Goal: Task Accomplishment & Management: Complete application form

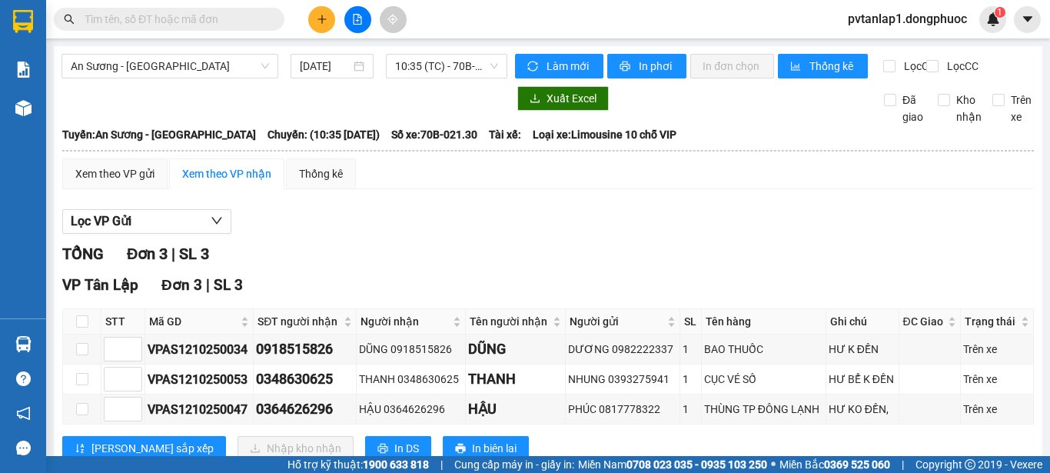
scroll to position [61, 0]
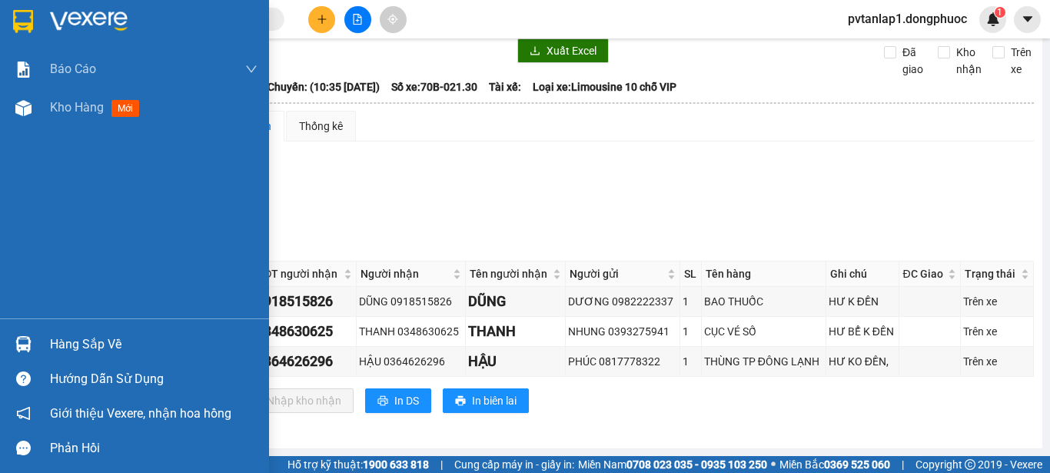
click at [17, 23] on img at bounding box center [23, 21] width 20 height 23
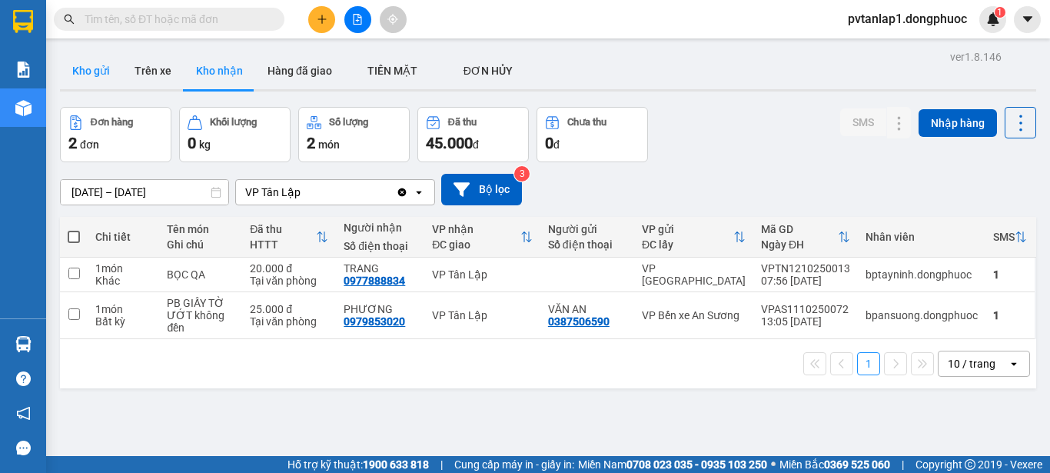
click at [107, 75] on button "Kho gửi" at bounding box center [91, 70] width 62 height 37
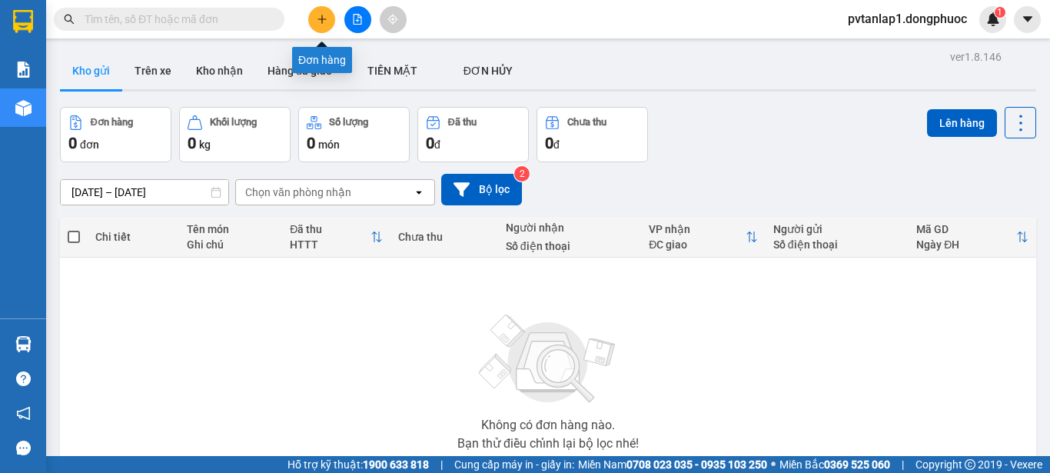
click at [324, 21] on icon "plus" at bounding box center [322, 19] width 11 height 11
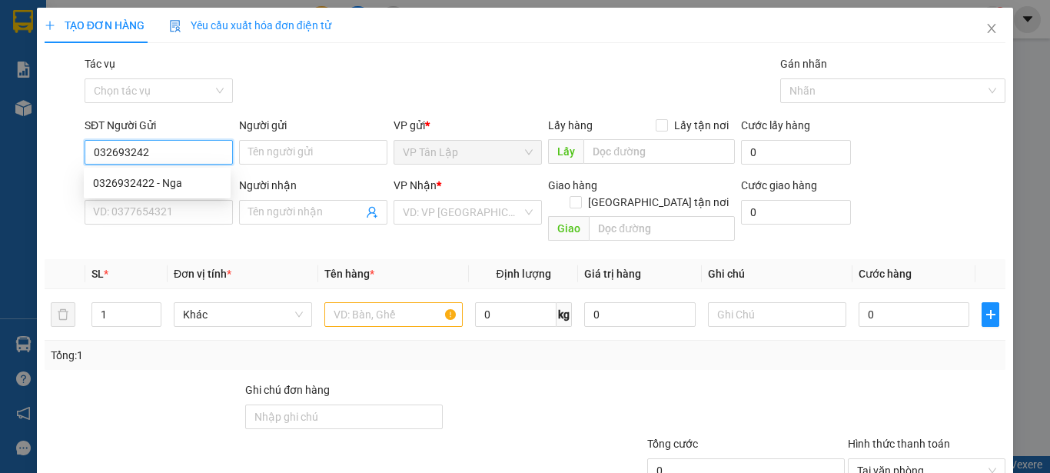
type input "0326932422"
click at [201, 191] on div "0326932422 - Nga" at bounding box center [157, 182] width 128 height 17
type input "Nga"
type input "0868971873"
type input "HẰNG"
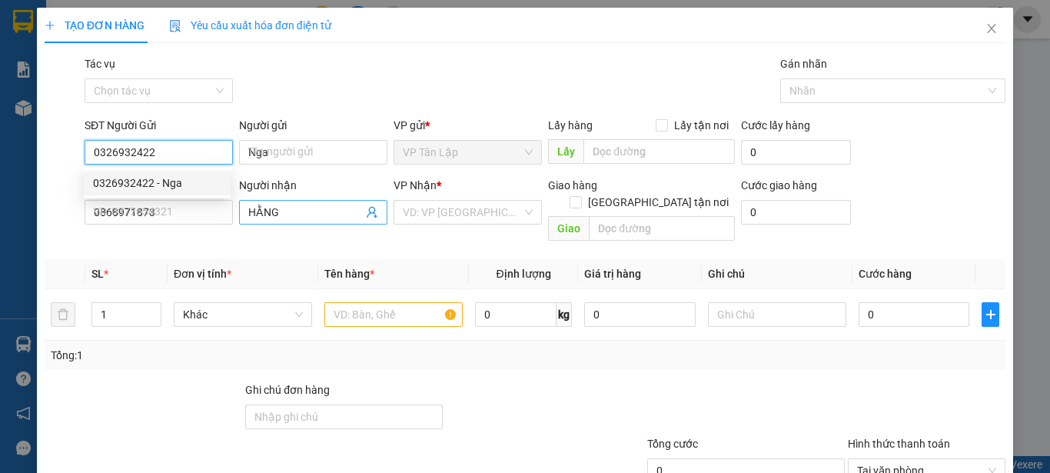
type input "30.000"
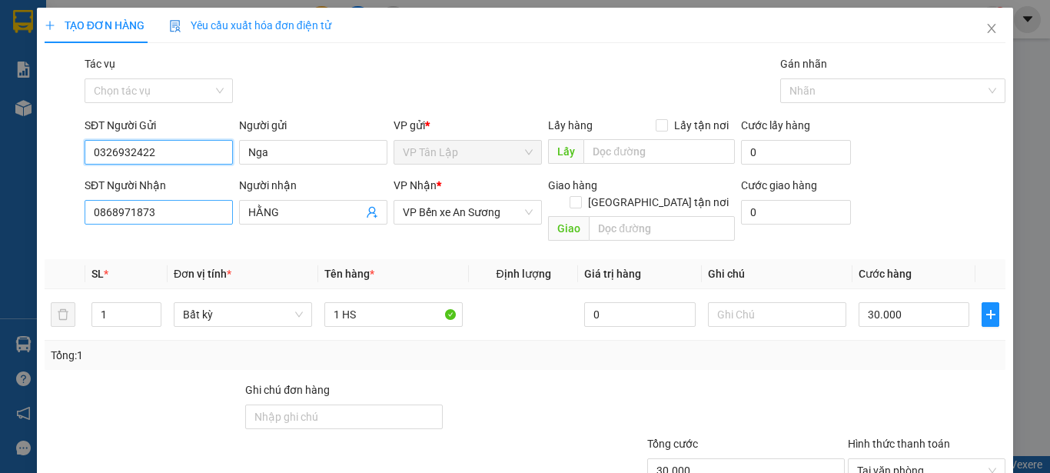
type input "0326932422"
click at [174, 221] on input "0868971873" at bounding box center [159, 212] width 148 height 25
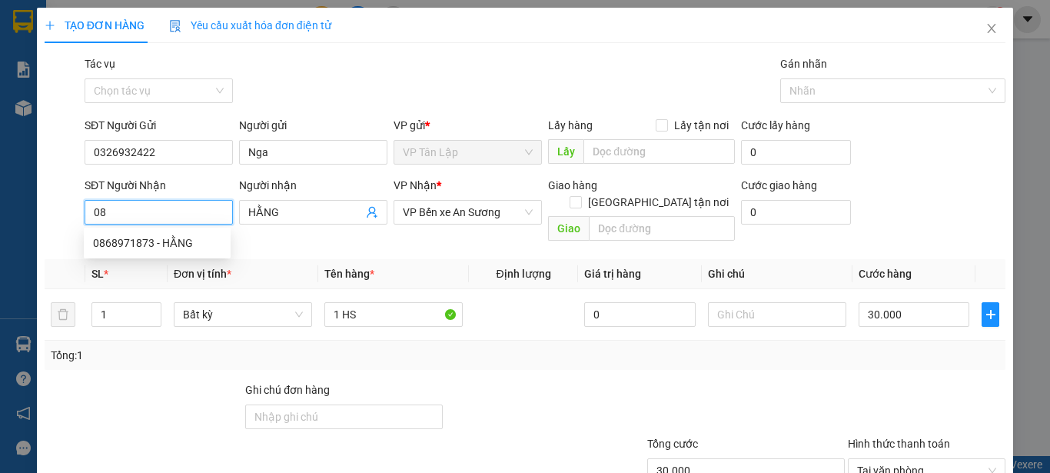
type input "0"
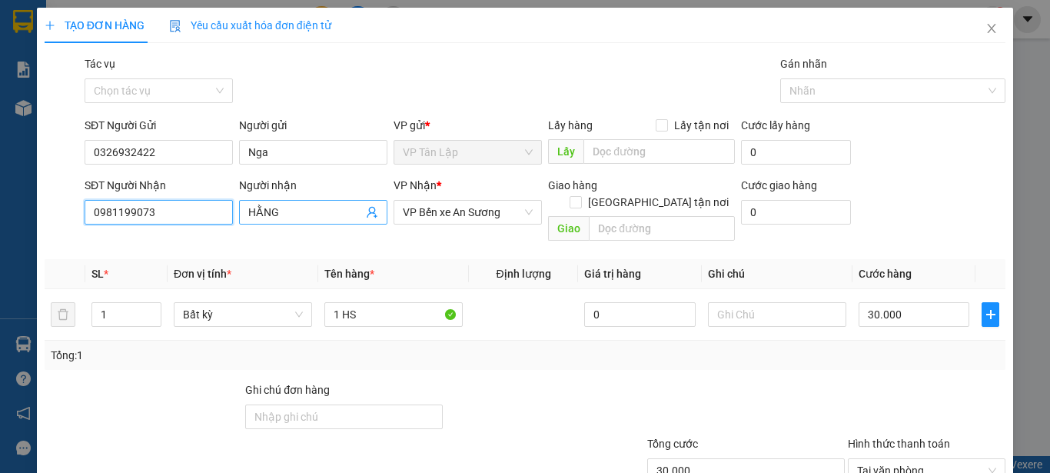
type input "0981199073"
click at [323, 208] on input "HẰNG" at bounding box center [305, 212] width 115 height 17
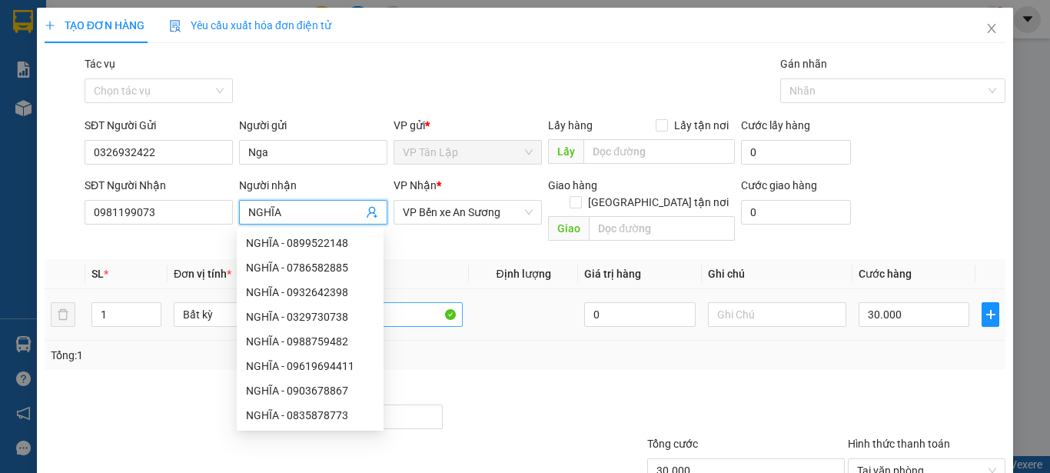
type input "NGHĨA"
click at [402, 306] on input "1 HS" at bounding box center [393, 314] width 138 height 25
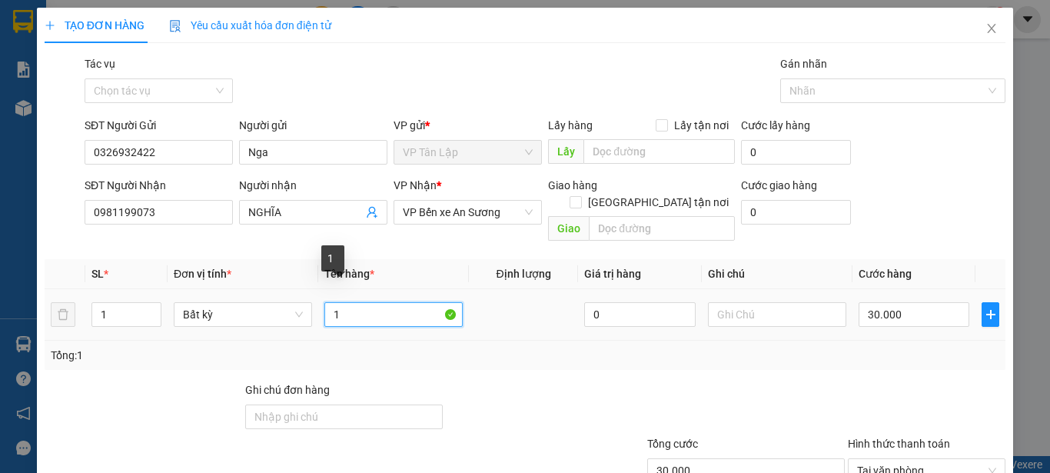
type input "1"
type input "B"
type input "A"
type input "BAO TP"
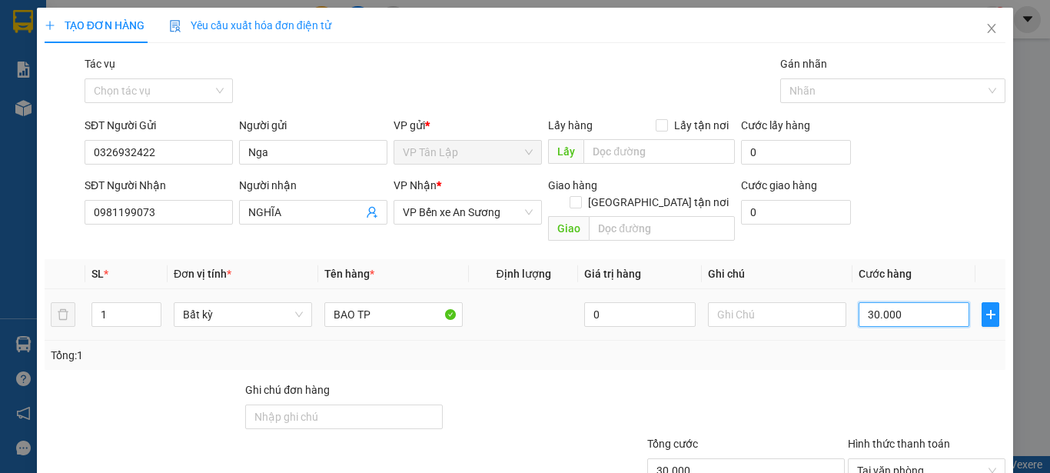
click at [922, 302] on input "30.000" at bounding box center [914, 314] width 111 height 25
click at [769, 302] on input "text" at bounding box center [777, 314] width 138 height 25
type input "HƯ KHÔNG ĐỀN"
click at [915, 302] on input "30.000" at bounding box center [914, 314] width 111 height 25
type input "5"
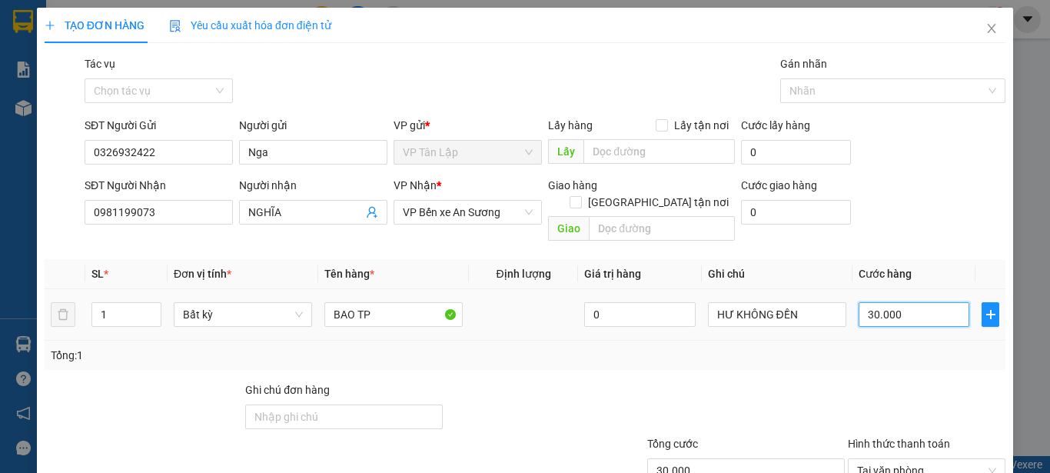
type input "5"
type input "55"
type input "550"
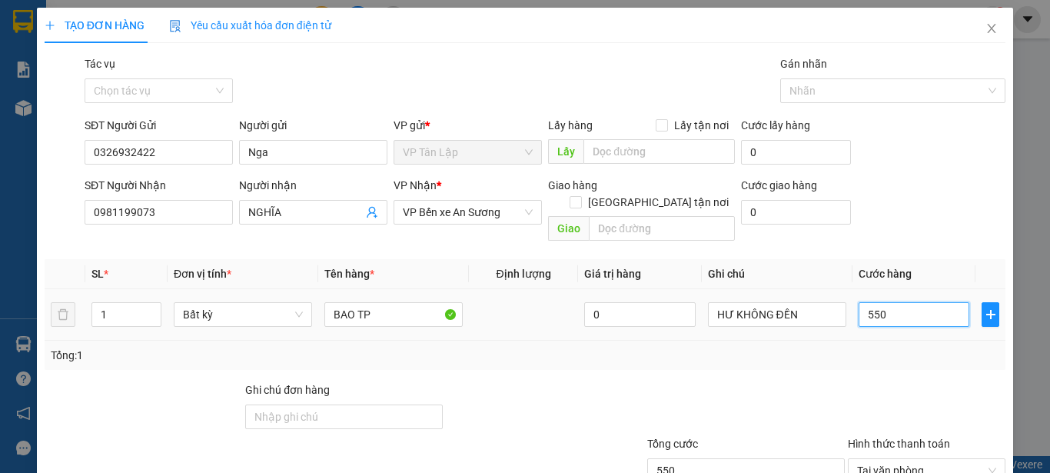
type input "5.500"
type input "55.000"
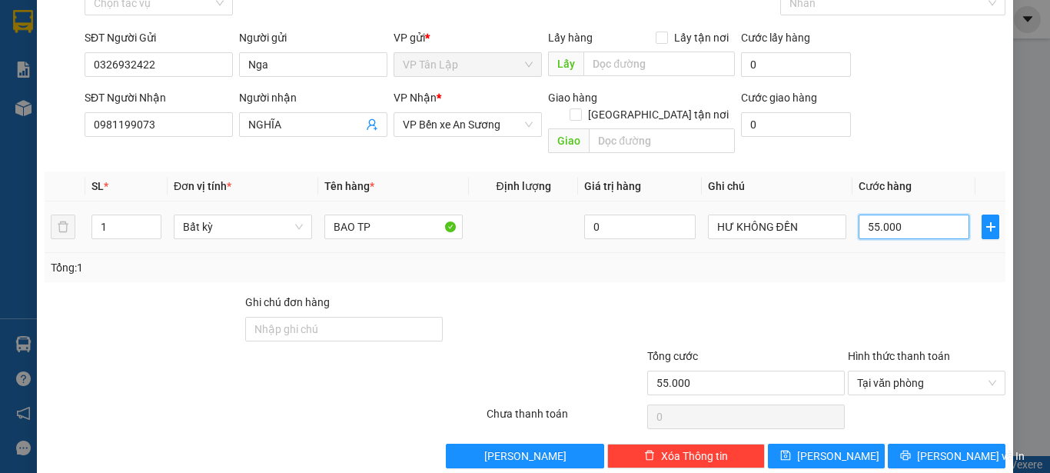
scroll to position [96, 0]
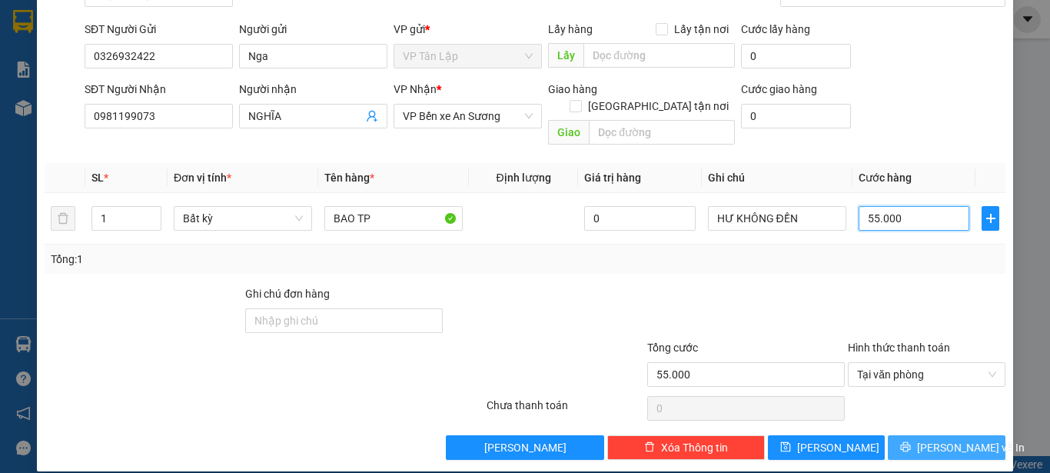
type input "55.000"
drag, startPoint x: 964, startPoint y: 427, endPoint x: 962, endPoint y: 417, distance: 10.9
click at [964, 439] on span "[PERSON_NAME] và In" at bounding box center [971, 447] width 108 height 17
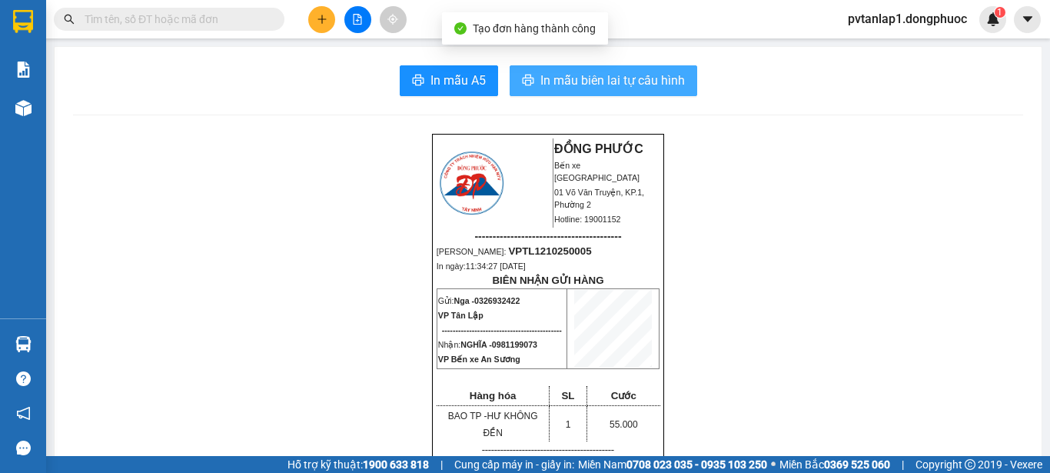
click at [645, 72] on span "In mẫu biên lai tự cấu hình" at bounding box center [612, 80] width 145 height 19
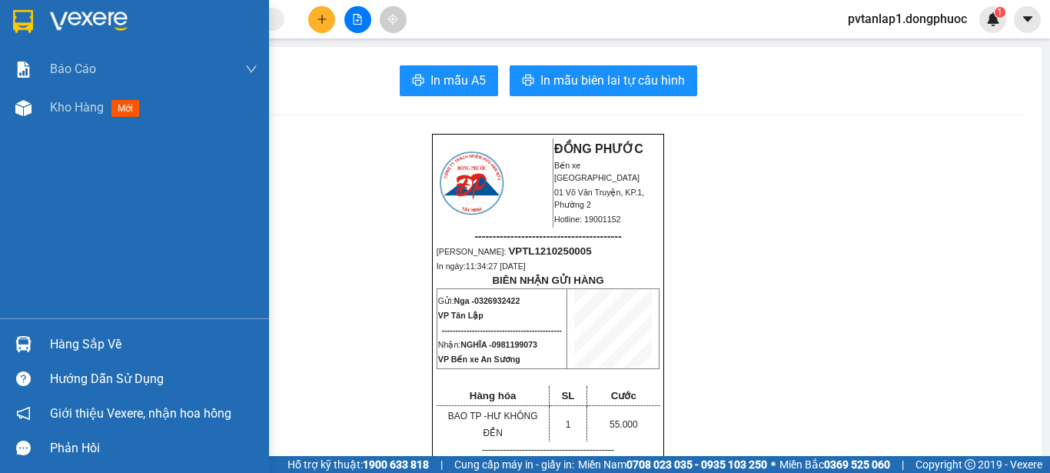
click at [13, 22] on img at bounding box center [23, 21] width 20 height 23
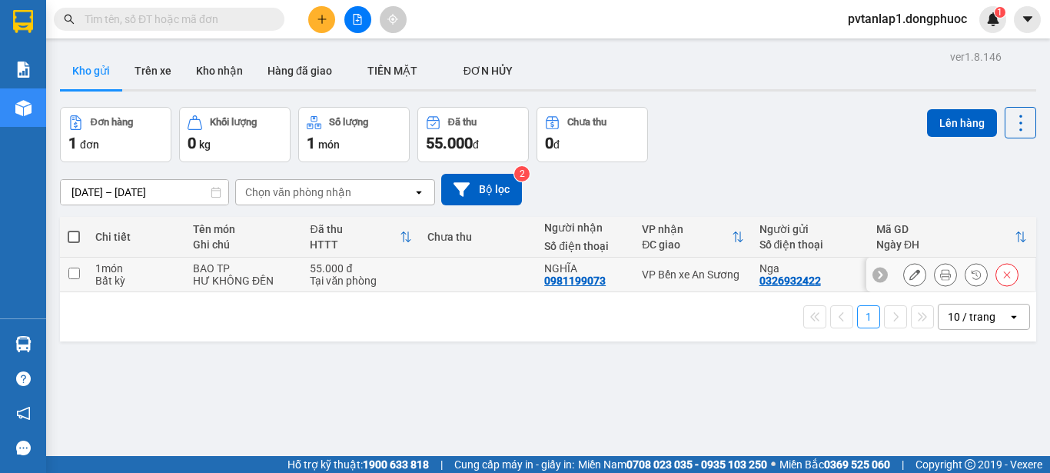
click at [155, 278] on div "Bất kỳ" at bounding box center [136, 280] width 82 height 12
checkbox input "true"
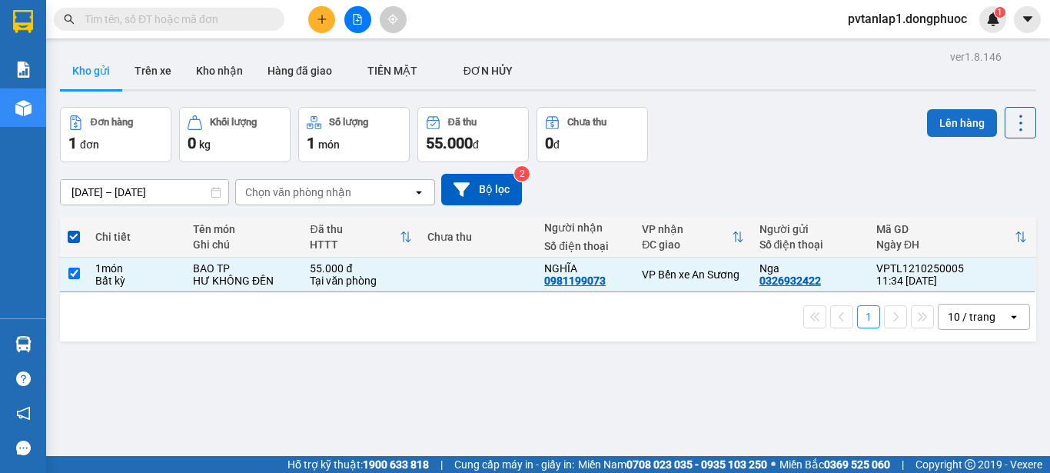
click at [939, 121] on button "Lên hàng" at bounding box center [962, 123] width 70 height 28
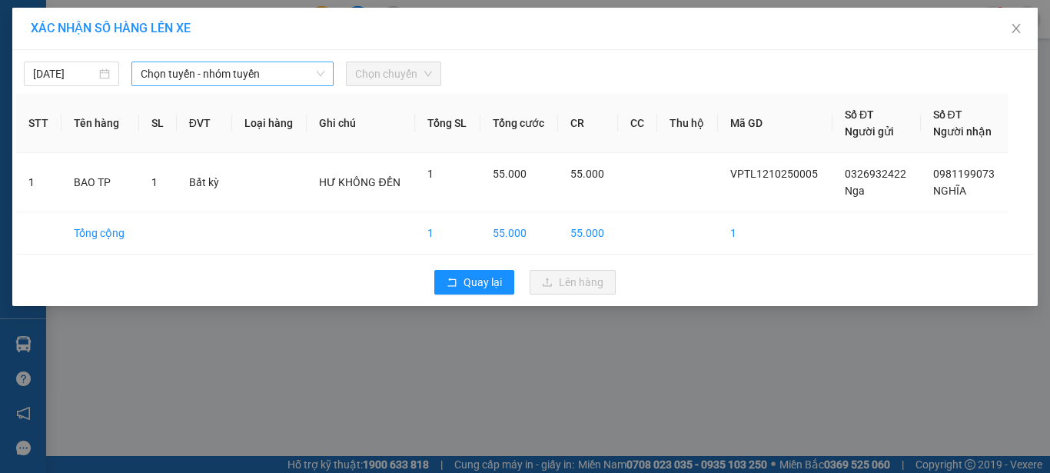
click at [238, 76] on span "Chọn tuyến - nhóm tuyến" at bounding box center [233, 73] width 184 height 23
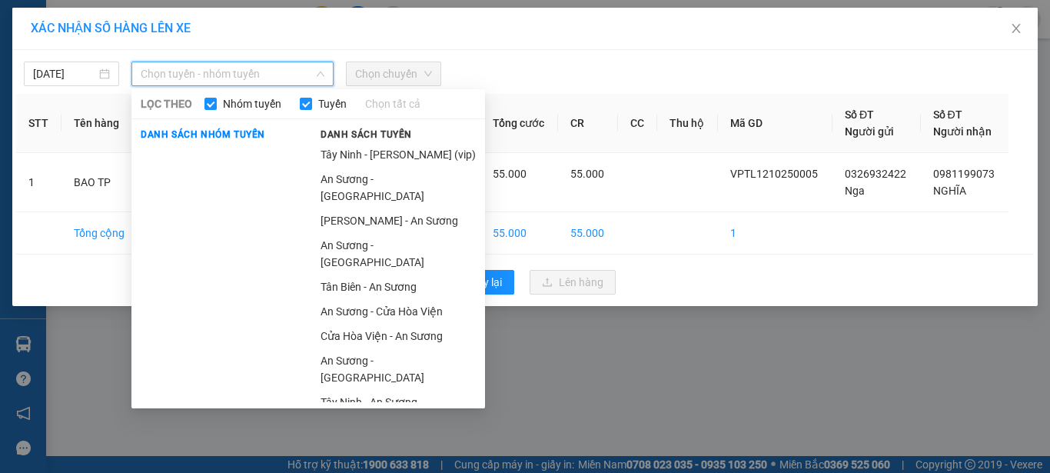
drag, startPoint x: 394, startPoint y: 258, endPoint x: 403, endPoint y: 142, distance: 116.4
click at [394, 274] on li "Tân Biên - An Sương" at bounding box center [398, 286] width 174 height 25
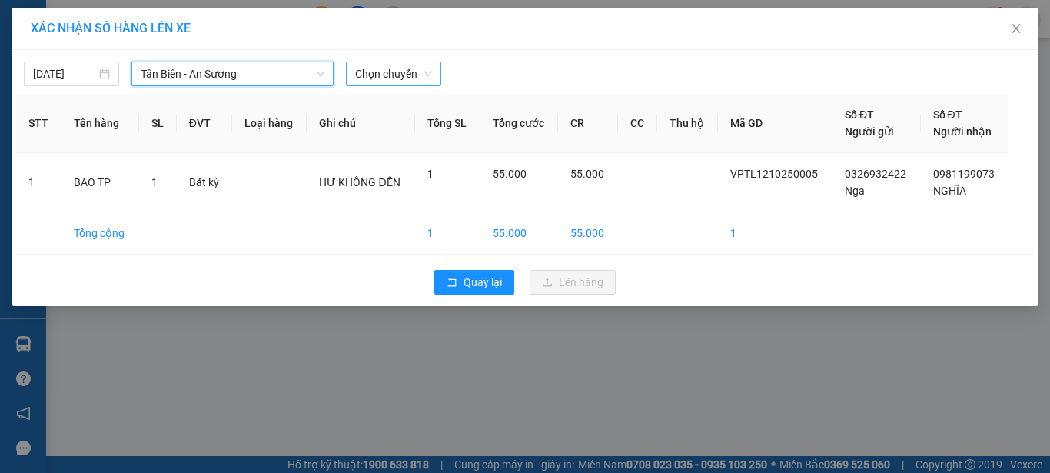
click at [415, 75] on span "Chọn chuyến" at bounding box center [393, 73] width 77 height 23
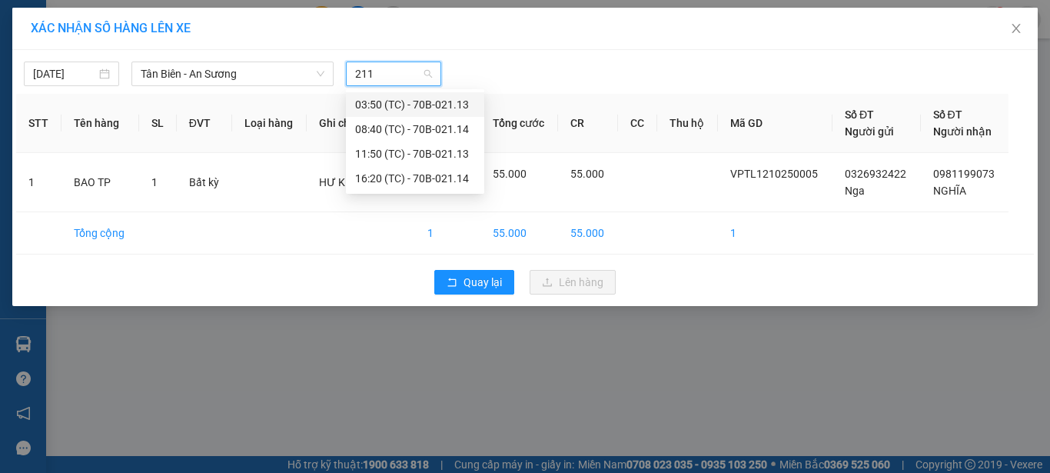
type input "2113"
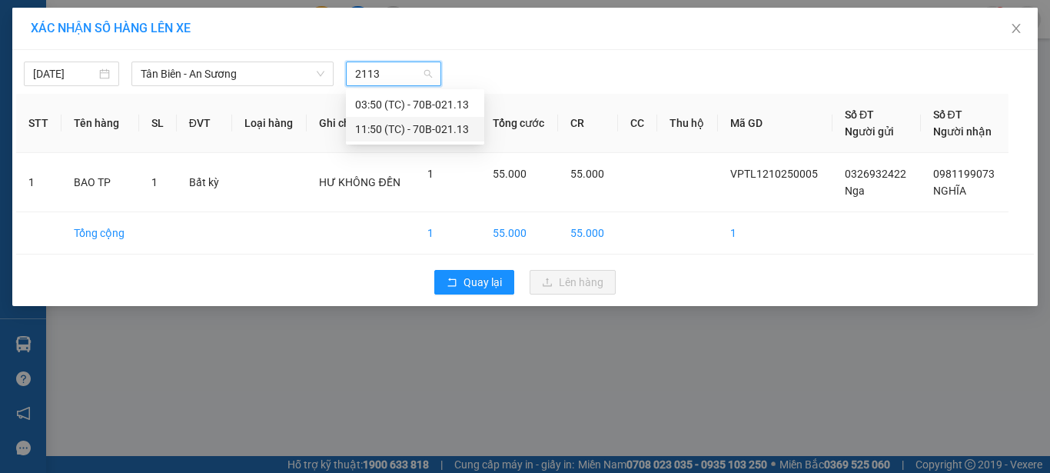
click at [467, 128] on div "11:50 (TC) - 70B-021.13" at bounding box center [415, 129] width 120 height 17
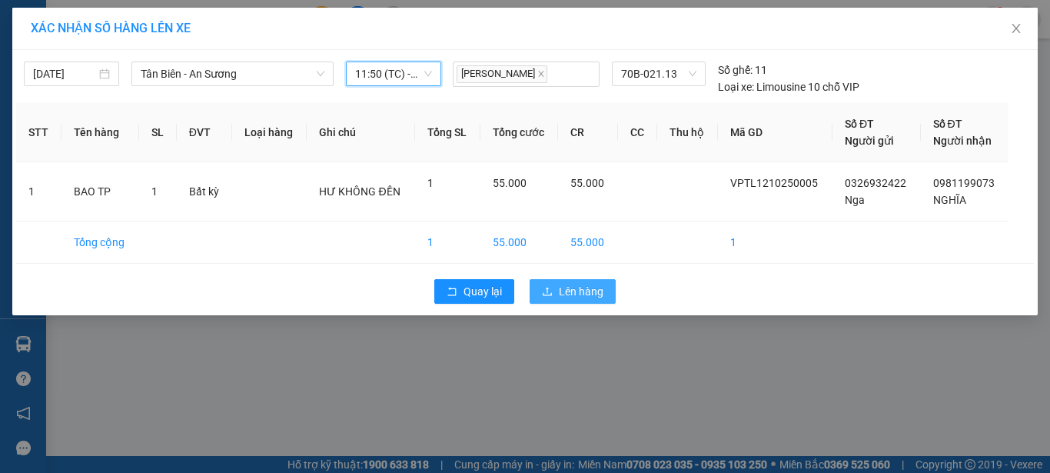
click at [557, 284] on button "Lên hàng" at bounding box center [573, 291] width 86 height 25
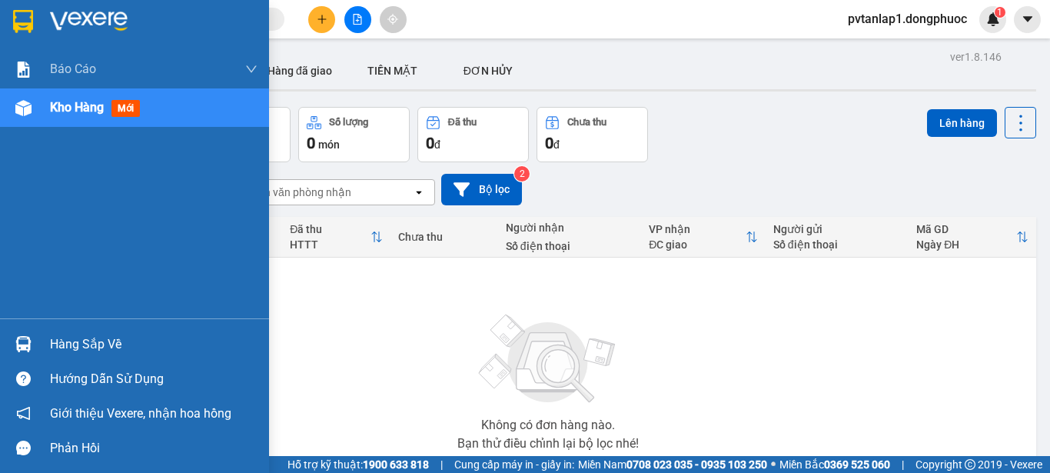
click at [42, 343] on div "Hàng sắp về" at bounding box center [134, 344] width 269 height 35
click at [15, 297] on div "Báo cáo Mẫu 1: Báo cáo dòng tiền theo nhân viên Mẫu 1: Báo cáo dòng tiền theo n…" at bounding box center [134, 236] width 269 height 473
drag, startPoint x: 59, startPoint y: 346, endPoint x: 30, endPoint y: 301, distance: 53.3
click at [59, 344] on div "Hàng sắp về" at bounding box center [154, 344] width 208 height 23
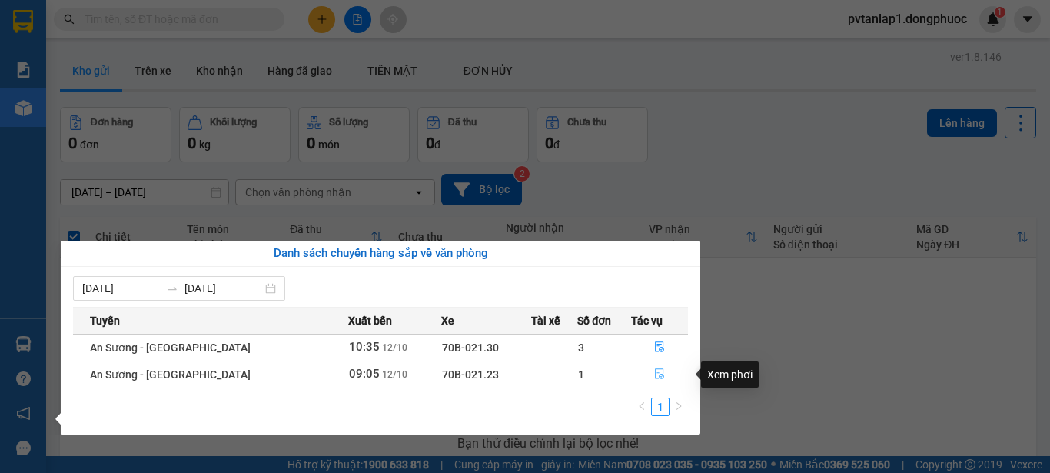
click at [659, 374] on icon "file-done" at bounding box center [659, 373] width 11 height 11
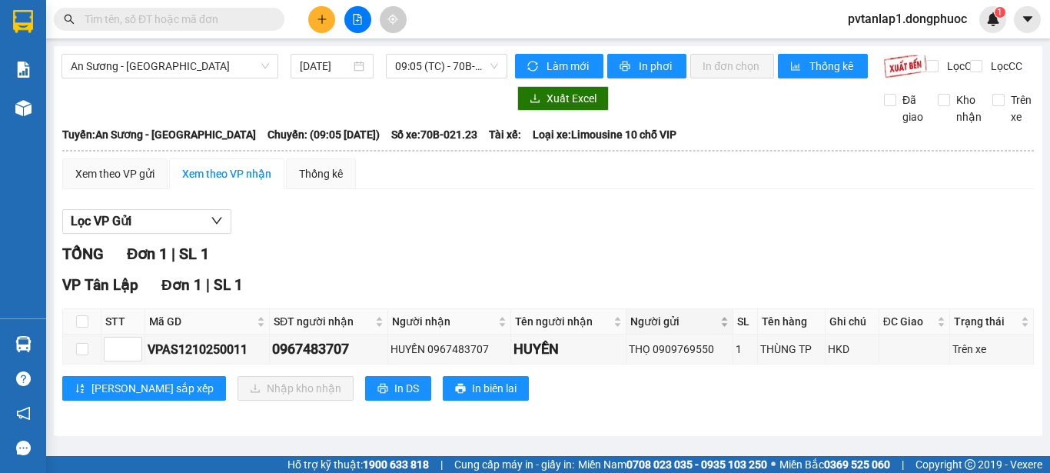
scroll to position [1, 0]
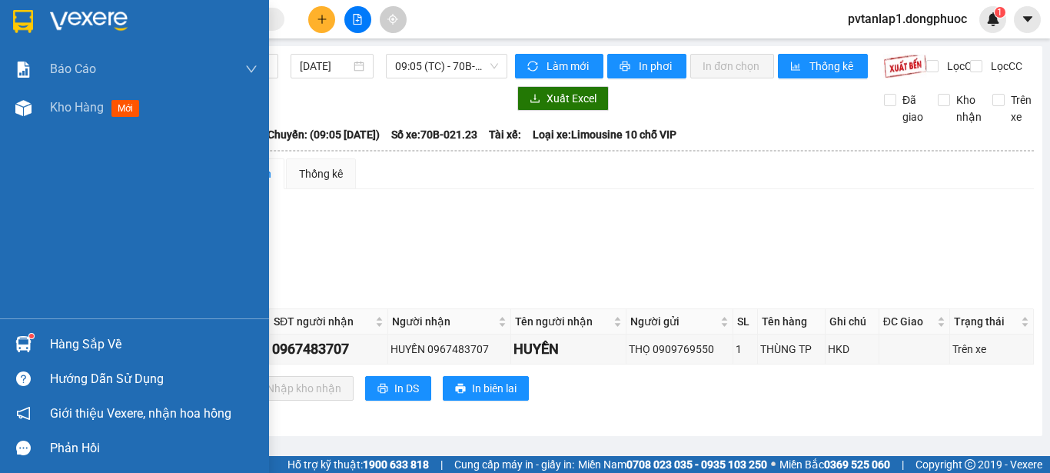
click at [34, 15] on div at bounding box center [23, 21] width 27 height 27
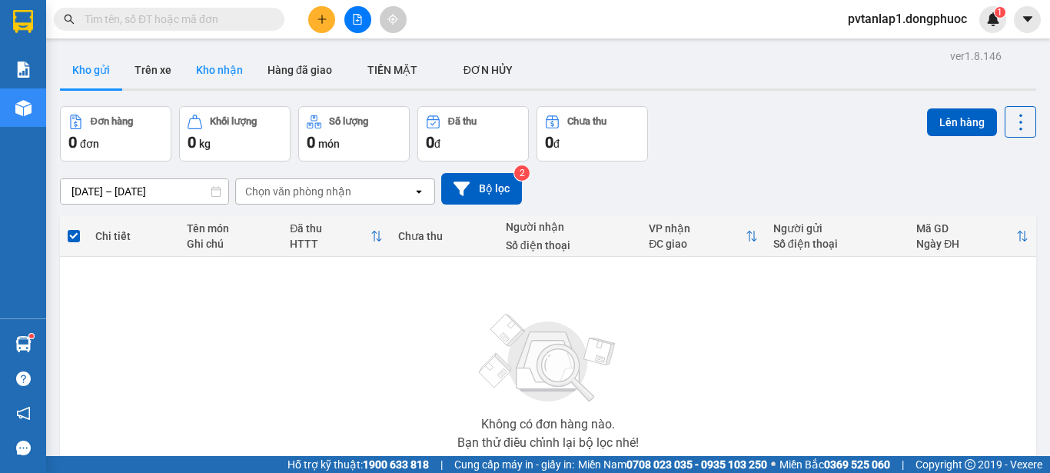
click at [221, 65] on button "Kho nhận" at bounding box center [219, 69] width 71 height 37
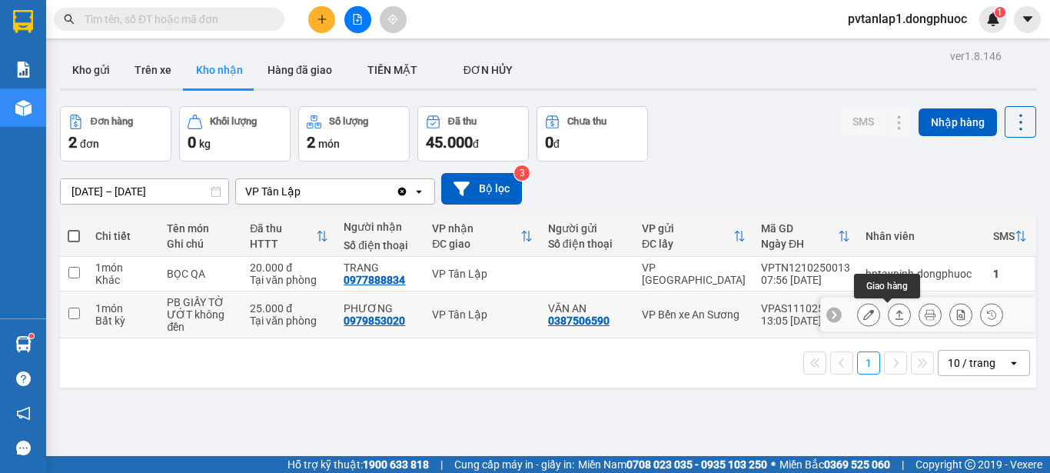
click at [895, 313] on icon at bounding box center [899, 314] width 8 height 9
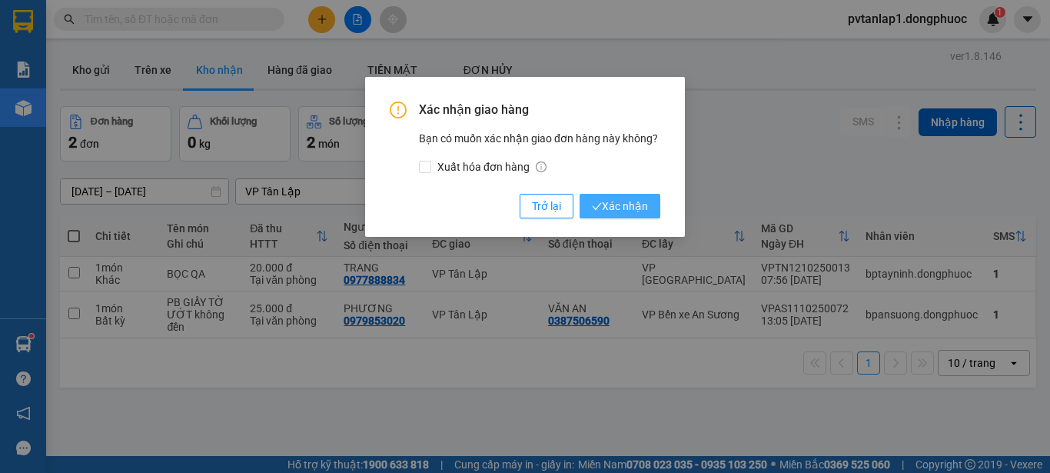
click at [629, 205] on span "Xác nhận" at bounding box center [620, 206] width 56 height 17
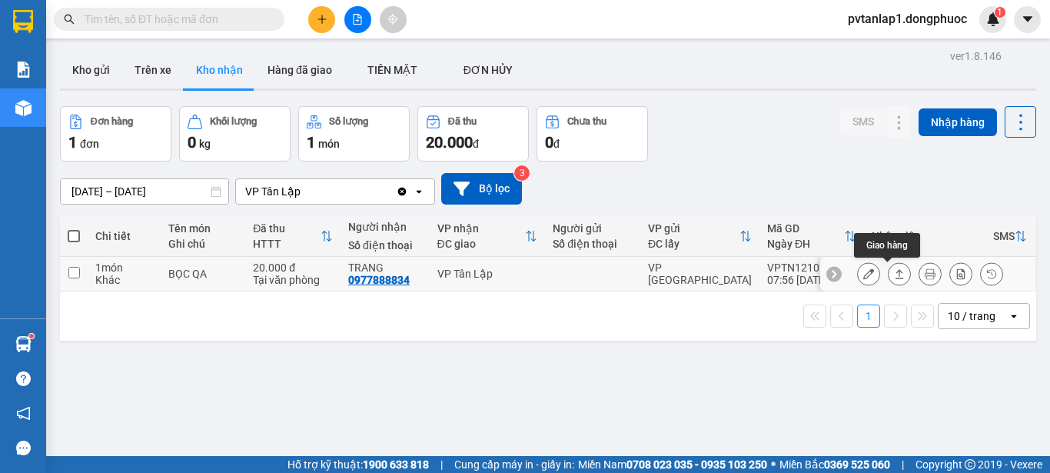
click at [889, 270] on button at bounding box center [900, 274] width 22 height 27
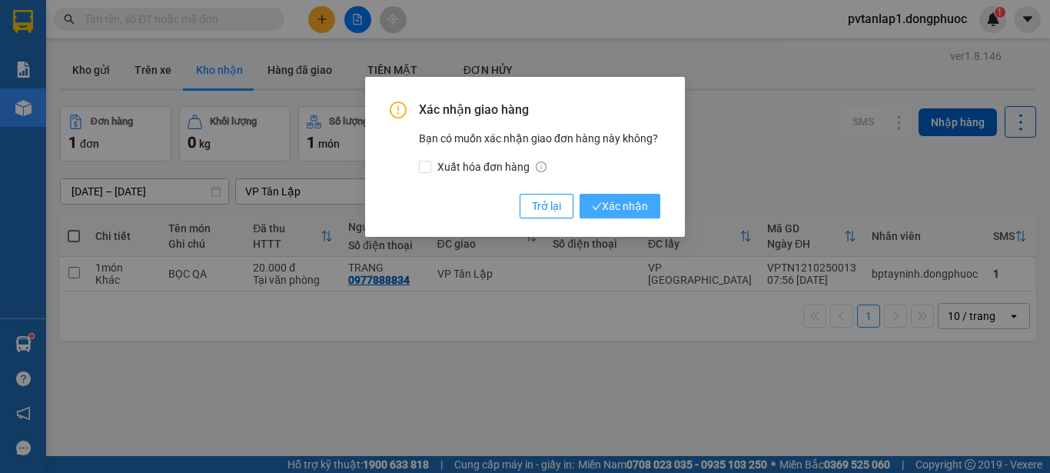
click at [638, 206] on span "Xác nhận" at bounding box center [620, 206] width 56 height 17
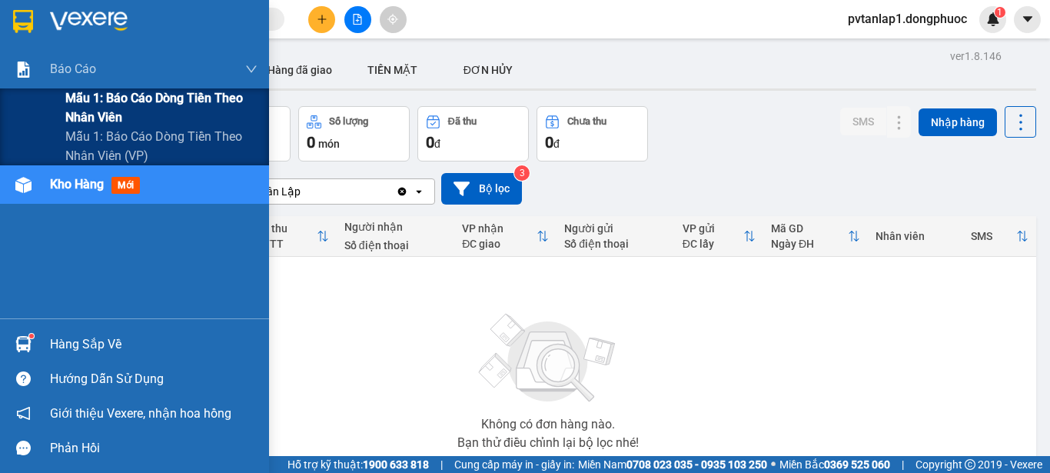
drag, startPoint x: 176, startPoint y: 109, endPoint x: 261, endPoint y: 149, distance: 93.5
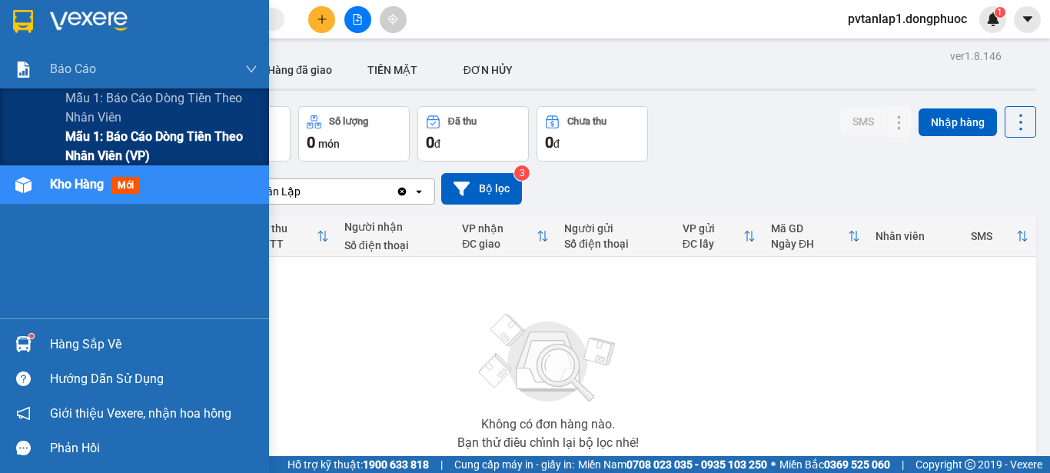
click at [177, 109] on span "Mẫu 1: Báo cáo dòng tiền theo nhân viên" at bounding box center [161, 107] width 192 height 38
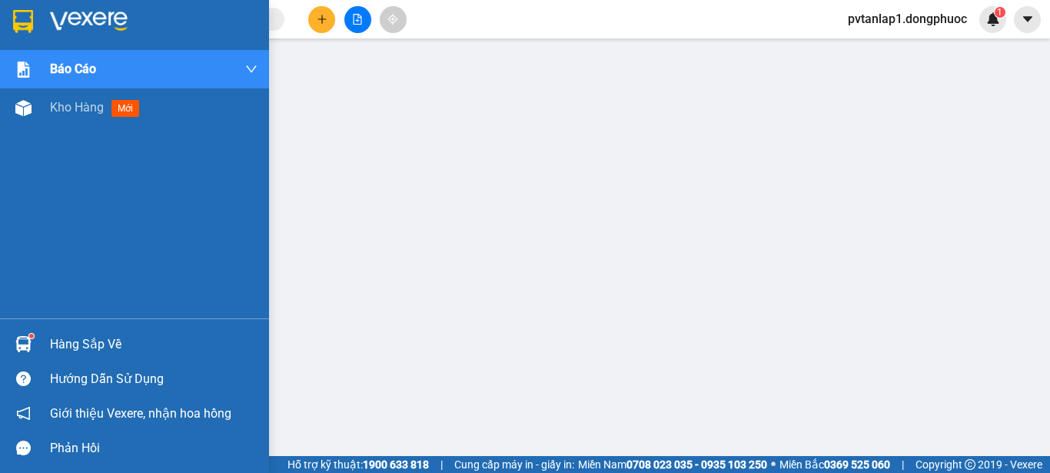
click at [82, 341] on div "Hàng sắp về" at bounding box center [154, 344] width 208 height 23
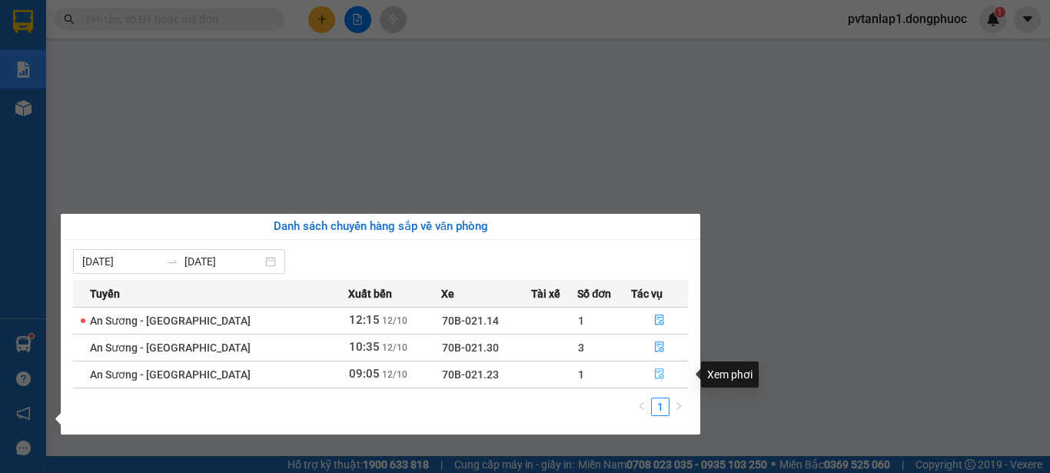
click at [656, 372] on icon "file-done" at bounding box center [659, 373] width 11 height 11
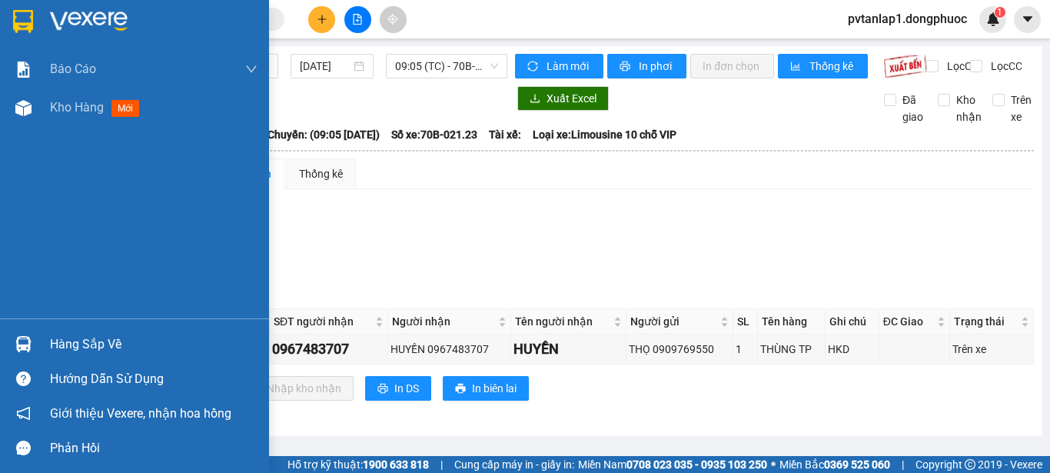
click at [32, 18] on img at bounding box center [23, 21] width 20 height 23
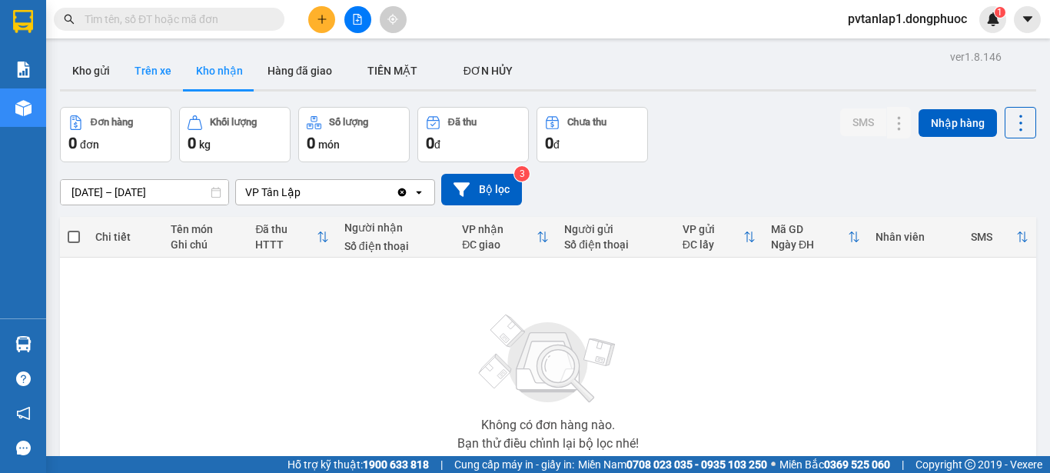
click at [158, 75] on button "Trên xe" at bounding box center [152, 70] width 61 height 37
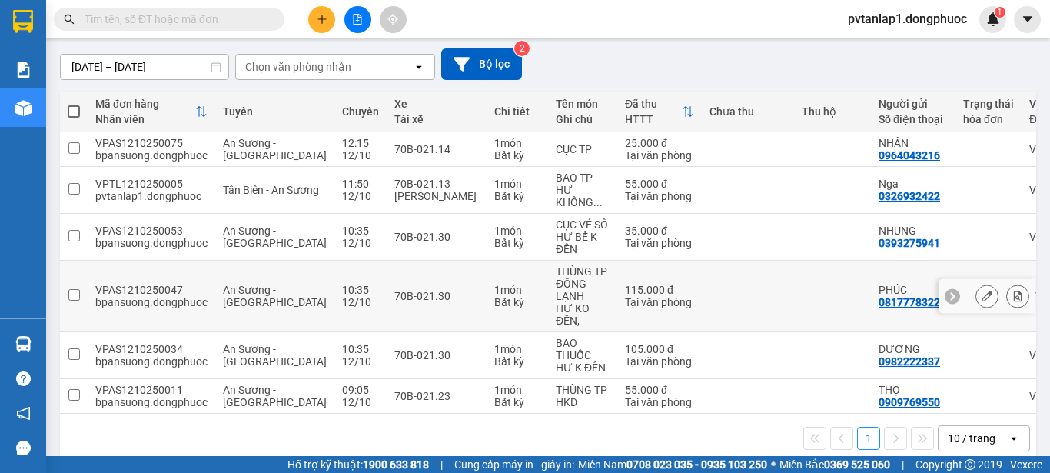
scroll to position [152, 0]
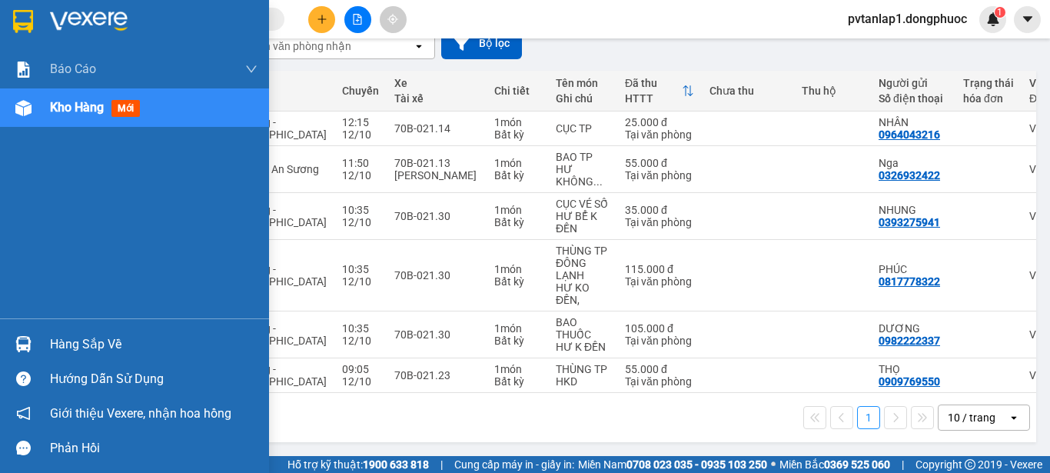
click at [150, 327] on div "Hàng sắp về" at bounding box center [134, 344] width 269 height 35
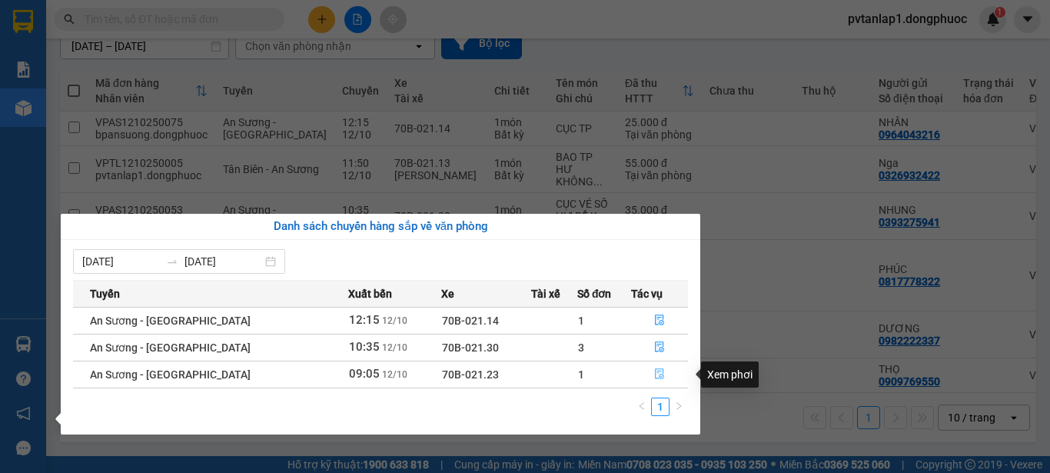
click at [654, 374] on icon "file-done" at bounding box center [659, 373] width 11 height 11
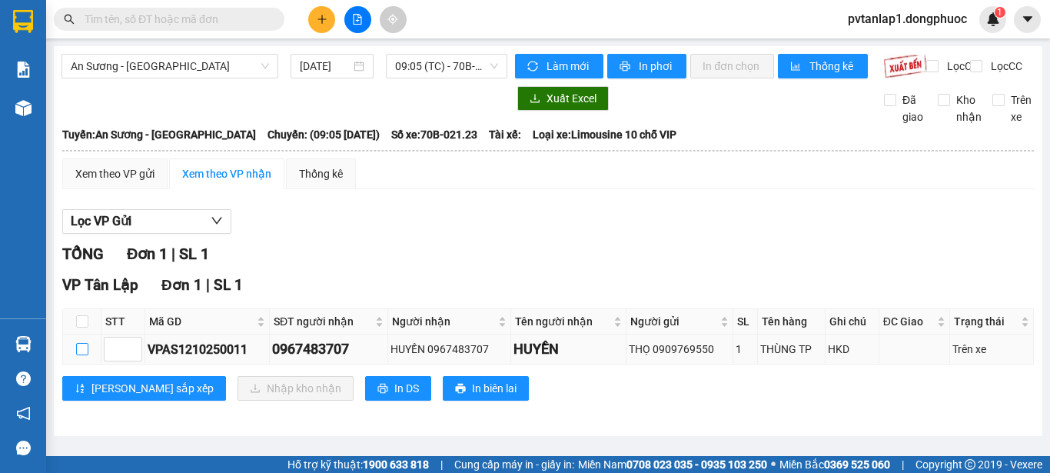
click at [78, 355] on input "checkbox" at bounding box center [82, 349] width 12 height 12
checkbox input "true"
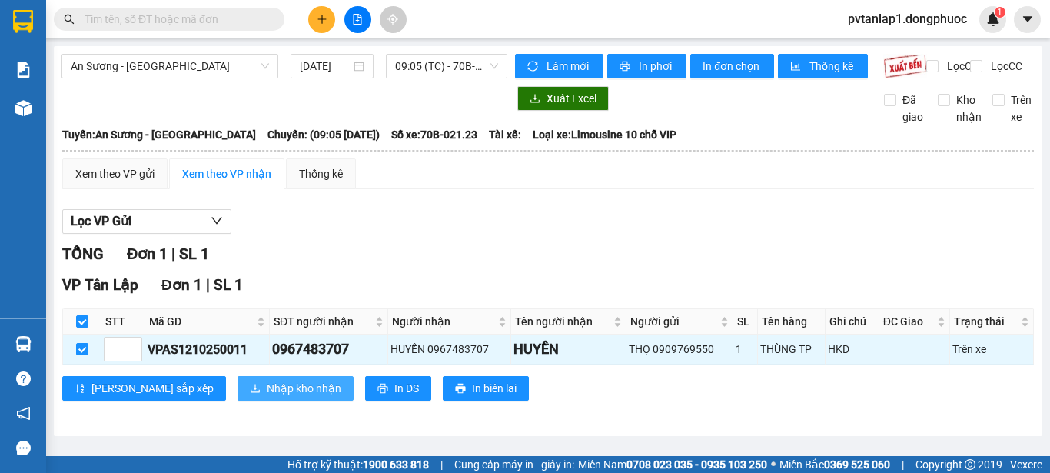
click at [275, 395] on button "Nhập kho nhận" at bounding box center [296, 388] width 116 height 25
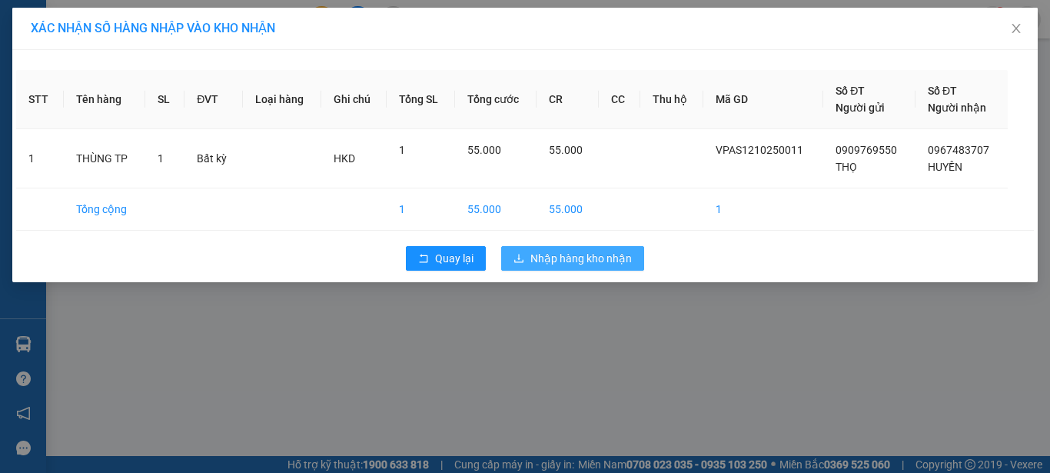
click at [593, 261] on span "Nhập hàng kho nhận" at bounding box center [580, 258] width 101 height 17
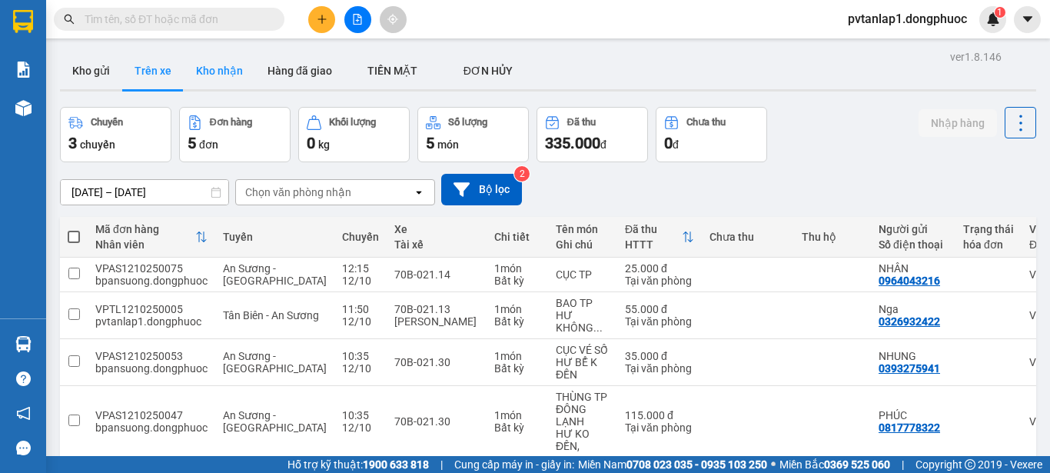
click at [225, 69] on button "Kho nhận" at bounding box center [219, 70] width 71 height 37
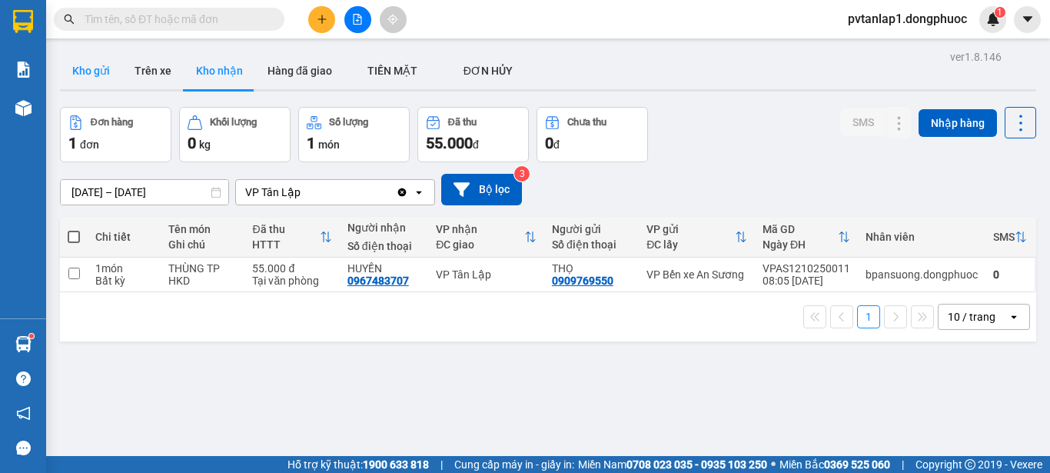
click at [99, 67] on button "Kho gửi" at bounding box center [91, 70] width 62 height 37
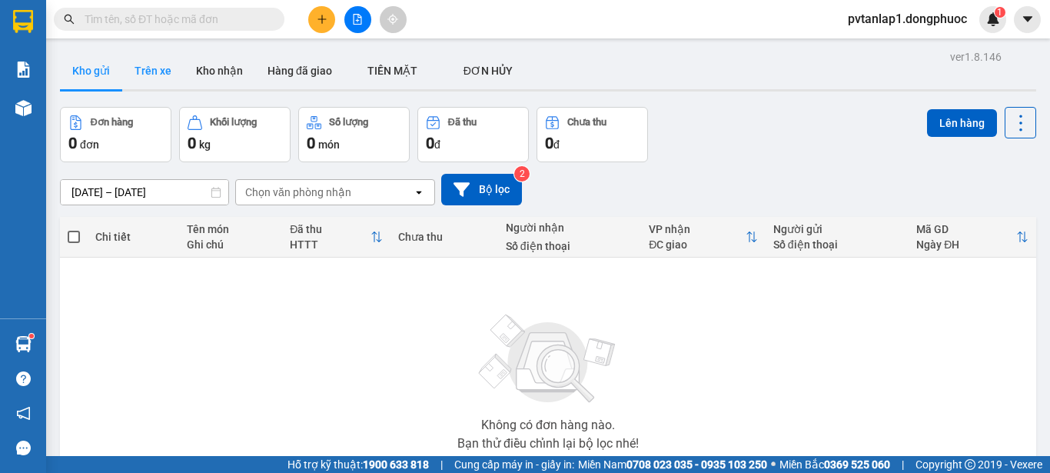
click at [157, 58] on button "Trên xe" at bounding box center [152, 70] width 61 height 37
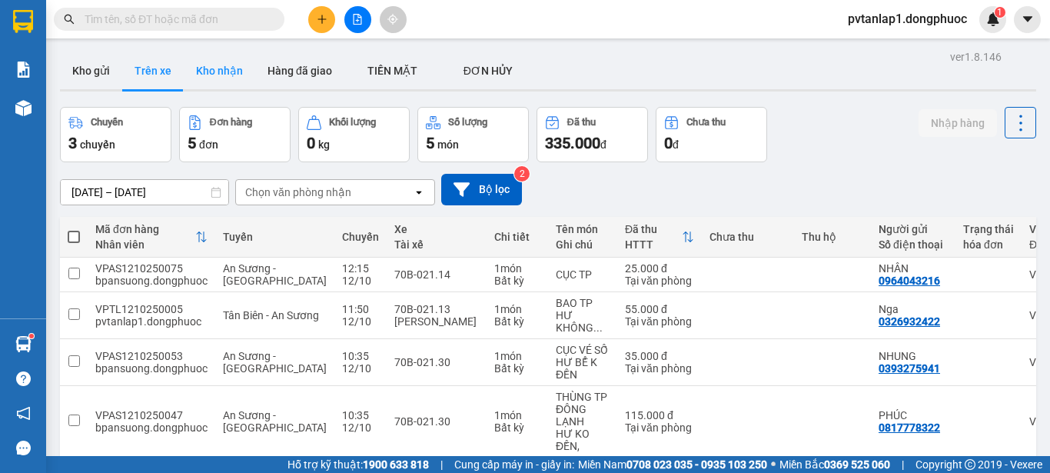
click at [221, 75] on button "Kho nhận" at bounding box center [219, 70] width 71 height 37
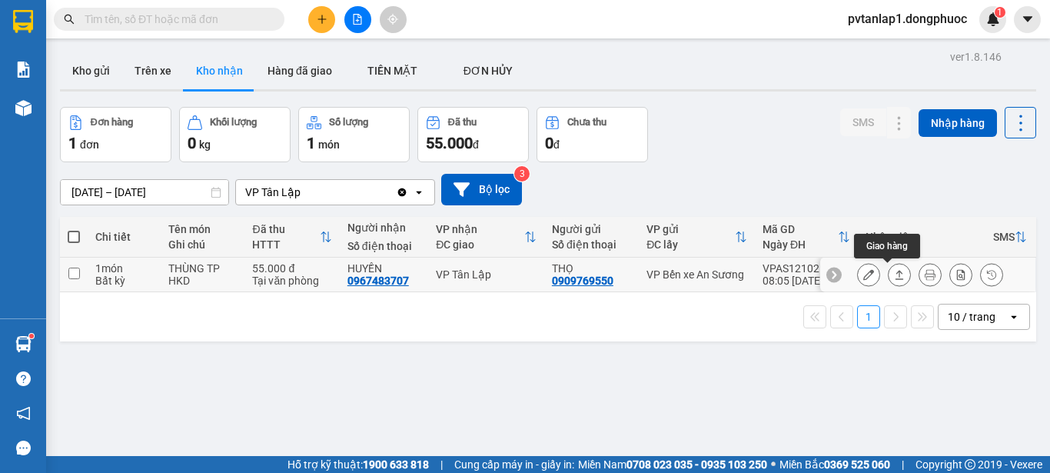
click at [894, 273] on icon at bounding box center [899, 274] width 11 height 11
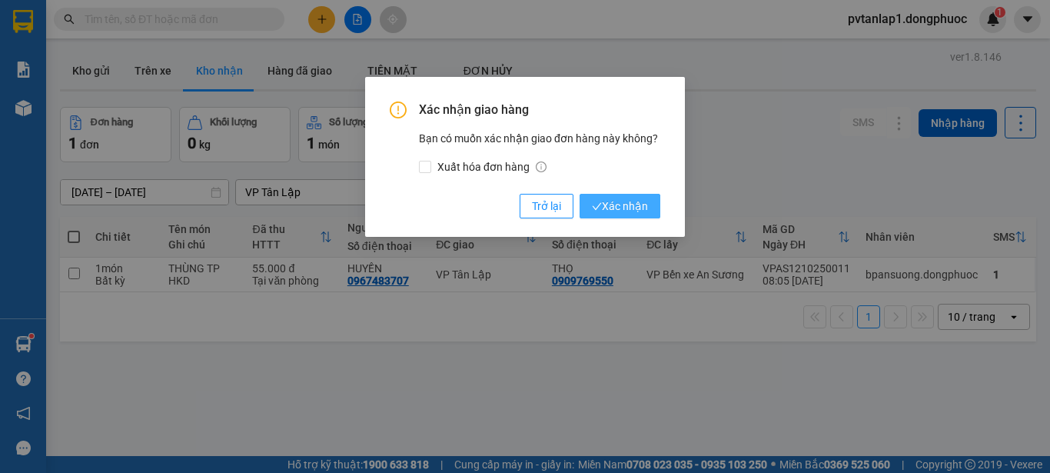
click at [633, 204] on span "Xác nhận" at bounding box center [620, 206] width 56 height 17
